Goal: Information Seeking & Learning: Learn about a topic

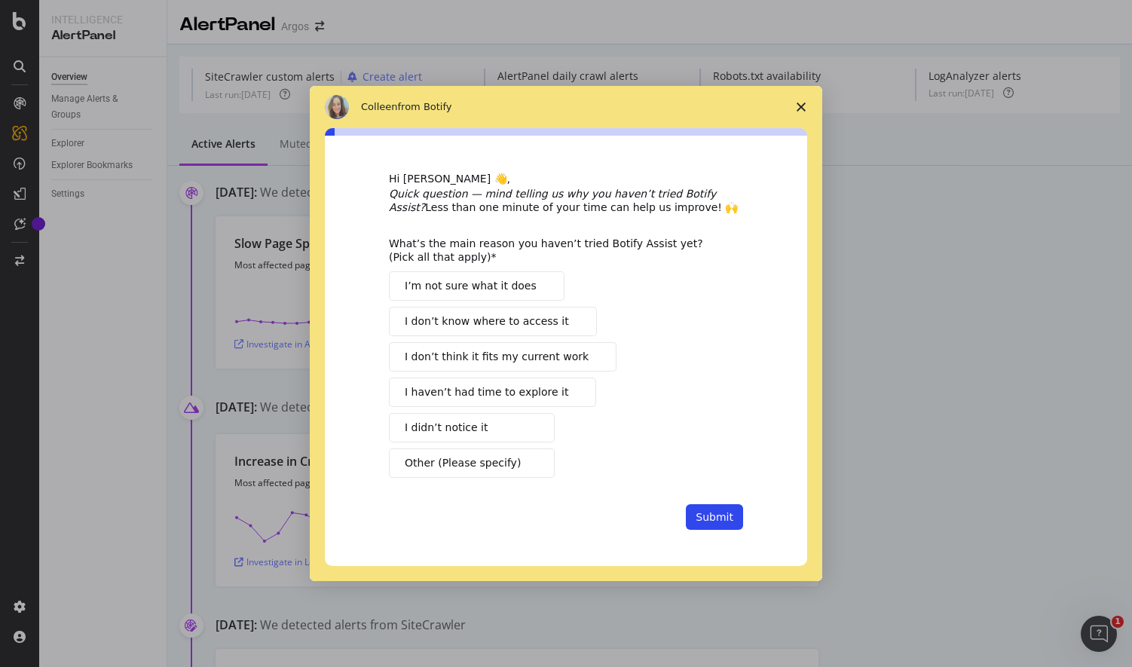
click at [806, 96] on span "Close survey" at bounding box center [801, 107] width 42 height 42
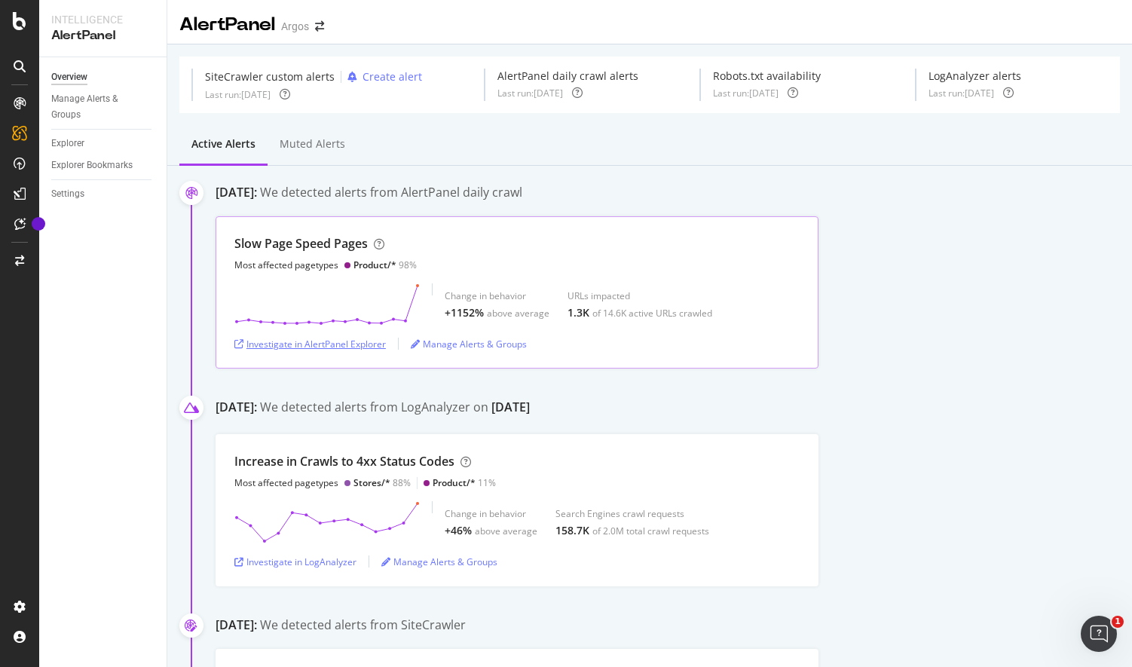
click at [381, 342] on div "Investigate in AlertPanel Explorer" at bounding box center [310, 344] width 152 height 13
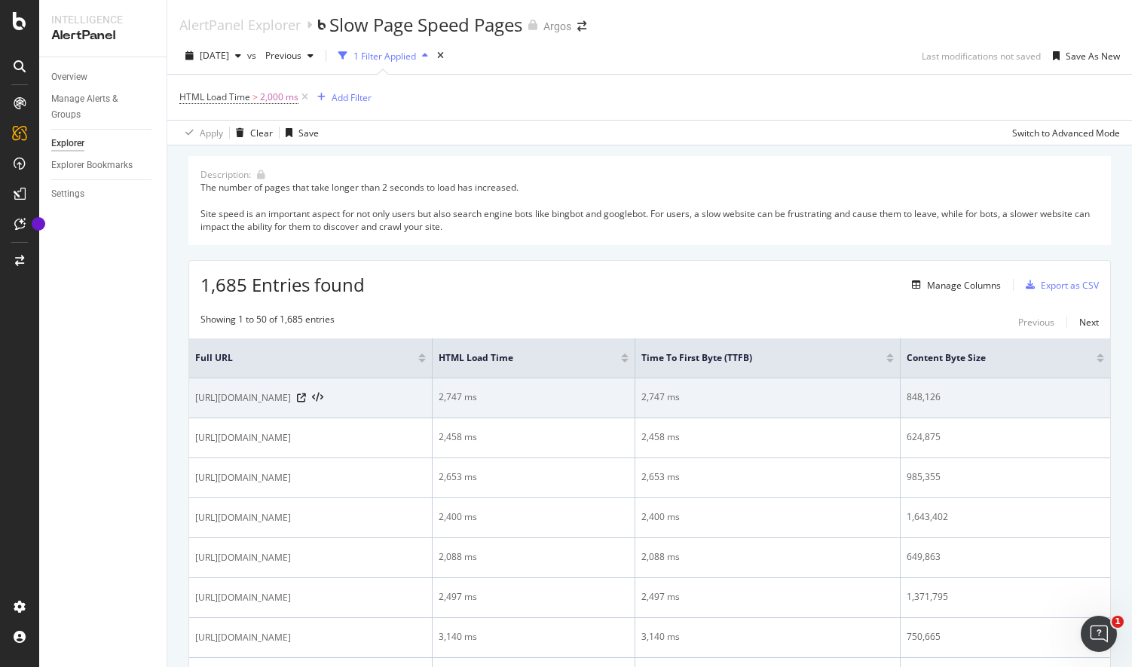
drag, startPoint x: 238, startPoint y: 415, endPoint x: 192, endPoint y: 394, distance: 50.3
click at [192, 394] on td "[URL][DOMAIN_NAME]" at bounding box center [311, 398] width 244 height 40
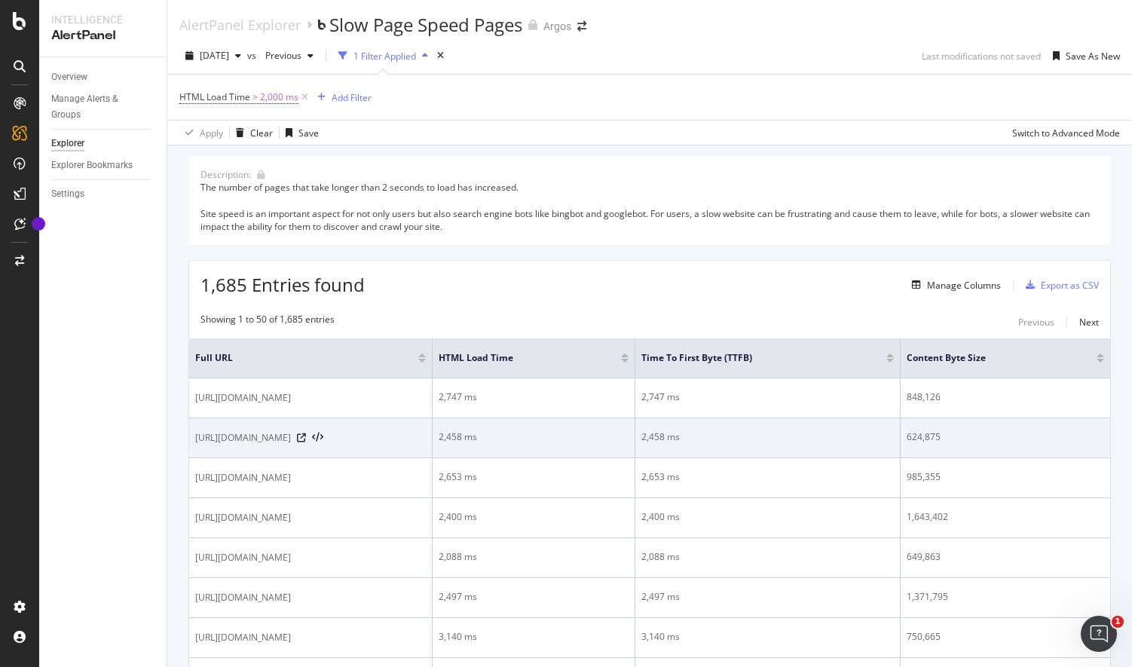
copy span "[URL][DOMAIN_NAME]"
